Goal: Transaction & Acquisition: Purchase product/service

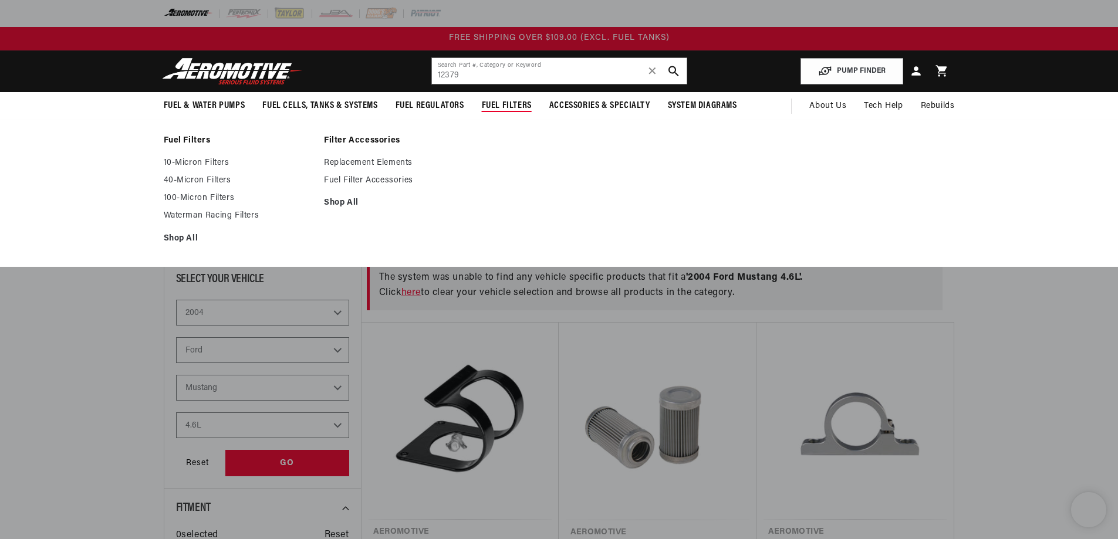
select select "2004"
select select "Ford"
select select "Mustang"
select select "4.6L"
click at [188, 167] on link "10-Micron Filters" at bounding box center [238, 163] width 149 height 11
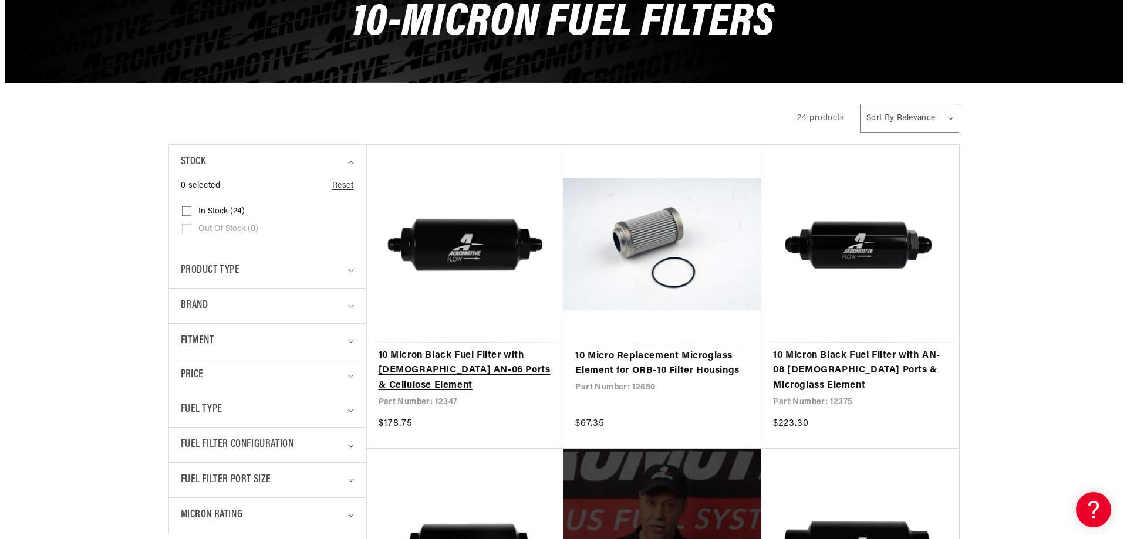
scroll to position [235, 0]
